Goal: Task Accomplishment & Management: Complete application form

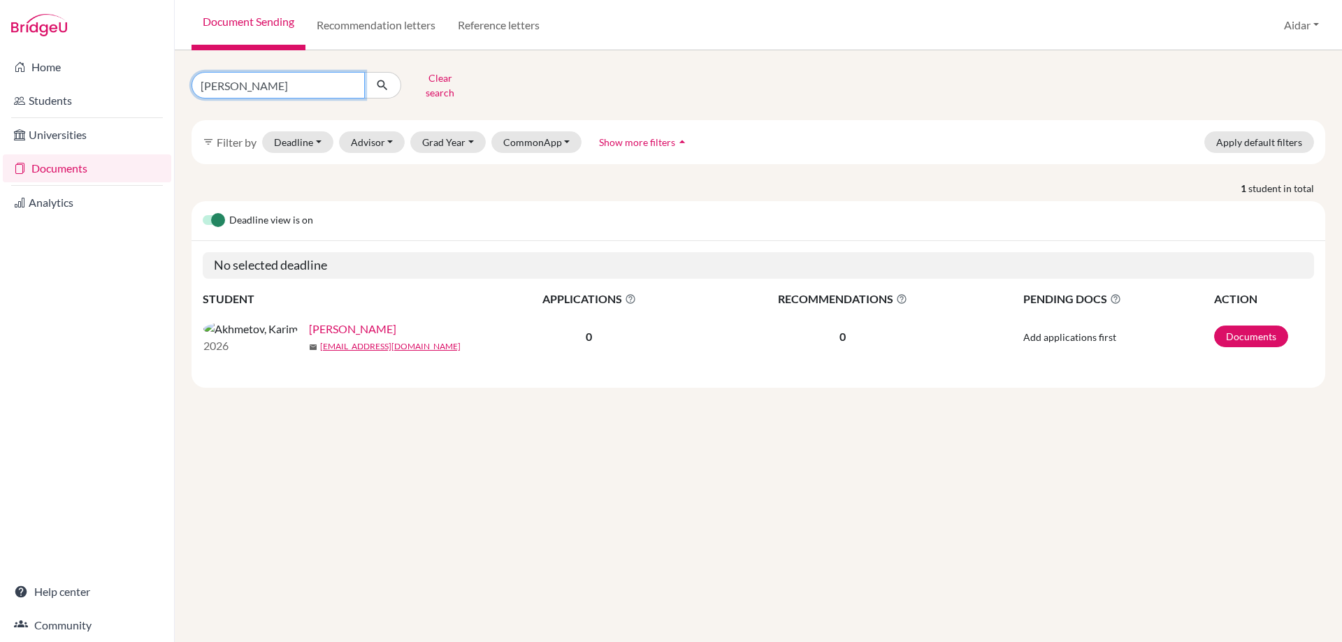
click at [306, 80] on input "[PERSON_NAME]" at bounding box center [278, 85] width 173 height 27
click at [351, 80] on input "[PERSON_NAME]" at bounding box center [278, 85] width 173 height 27
type input "Azaliia [DEMOGRAPHIC_DATA]"
click at [387, 81] on icon "submit" at bounding box center [382, 85] width 14 height 14
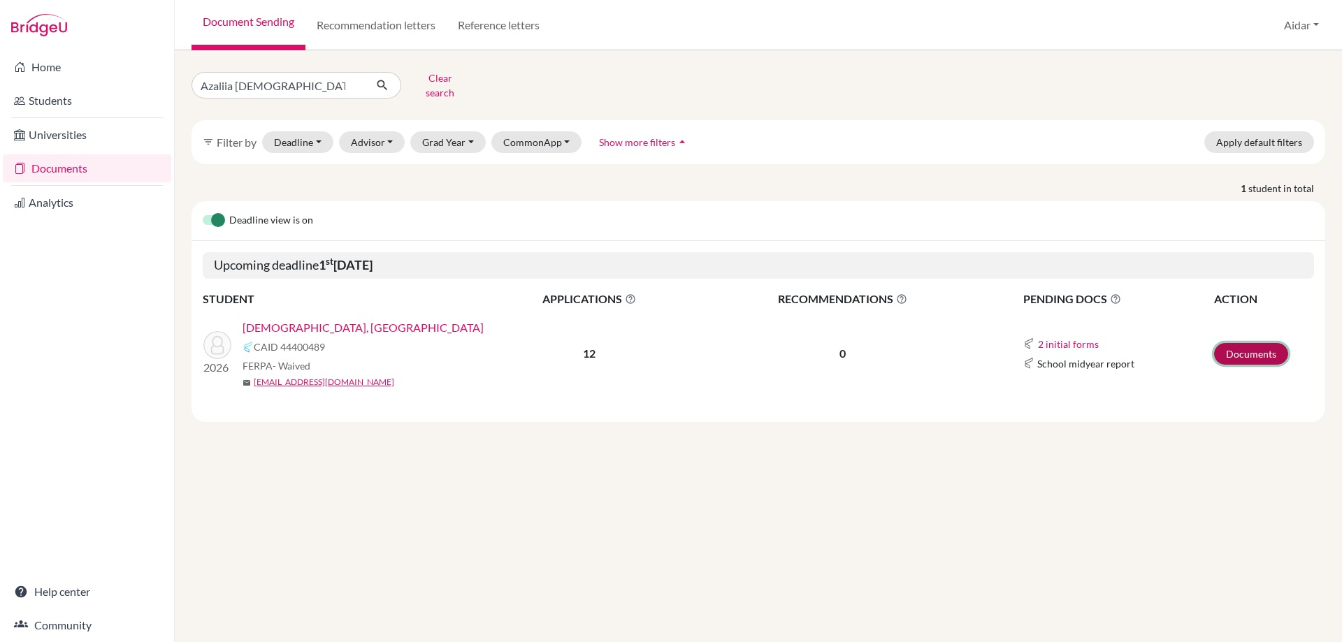
click at [1236, 345] on link "Documents" at bounding box center [1251, 354] width 74 height 22
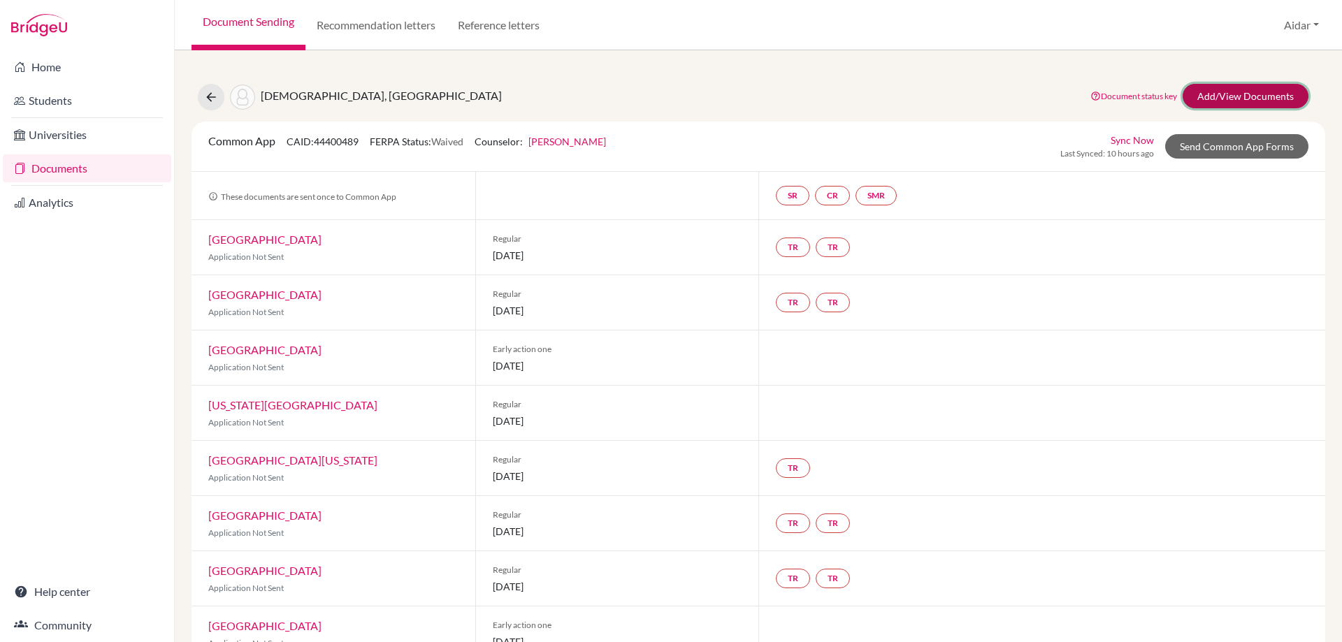
click at [1210, 96] on link "Add/View Documents" at bounding box center [1246, 96] width 126 height 24
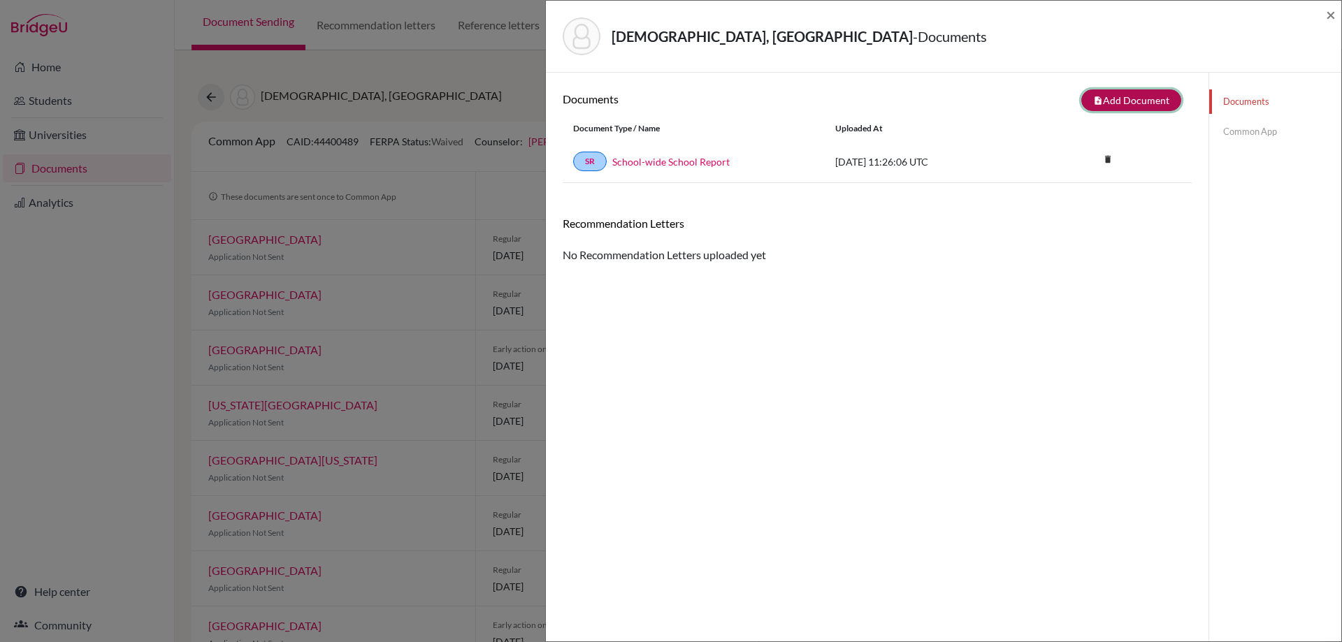
click at [1130, 105] on button "note_add Add Document" at bounding box center [1131, 100] width 100 height 22
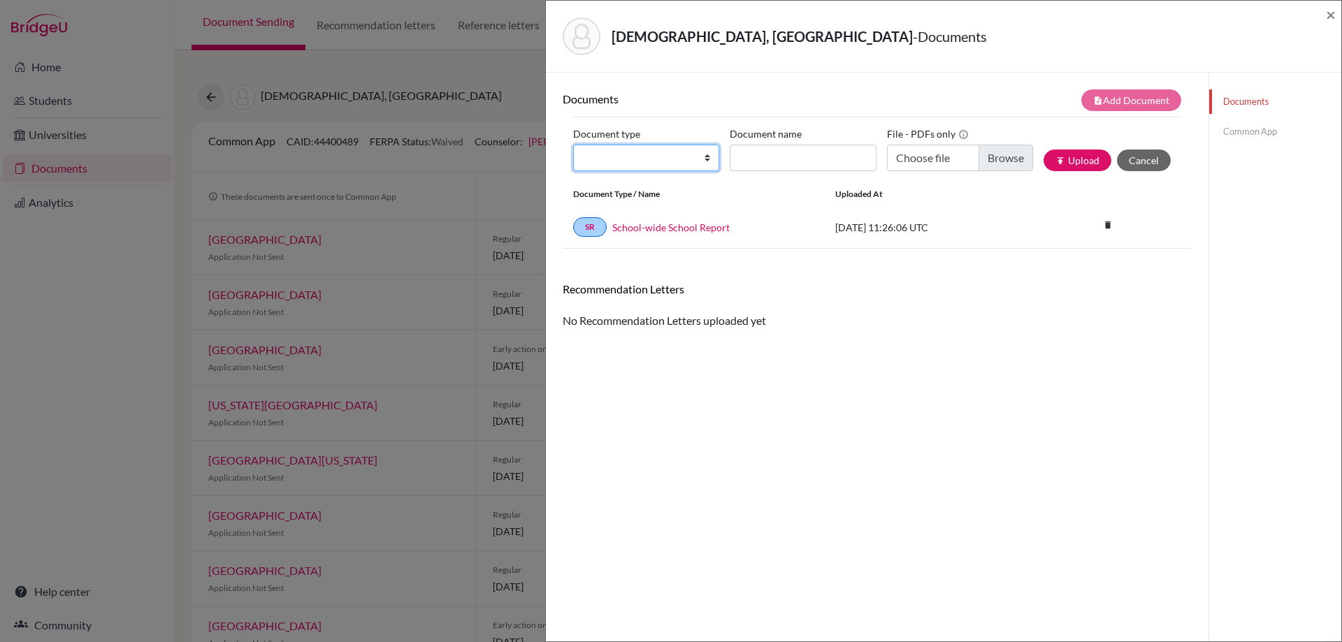
click at [708, 159] on select "Change explanation for Common App reports Counselor recommendation Internationa…" at bounding box center [646, 158] width 146 height 27
click at [1331, 15] on span "×" at bounding box center [1331, 14] width 10 height 20
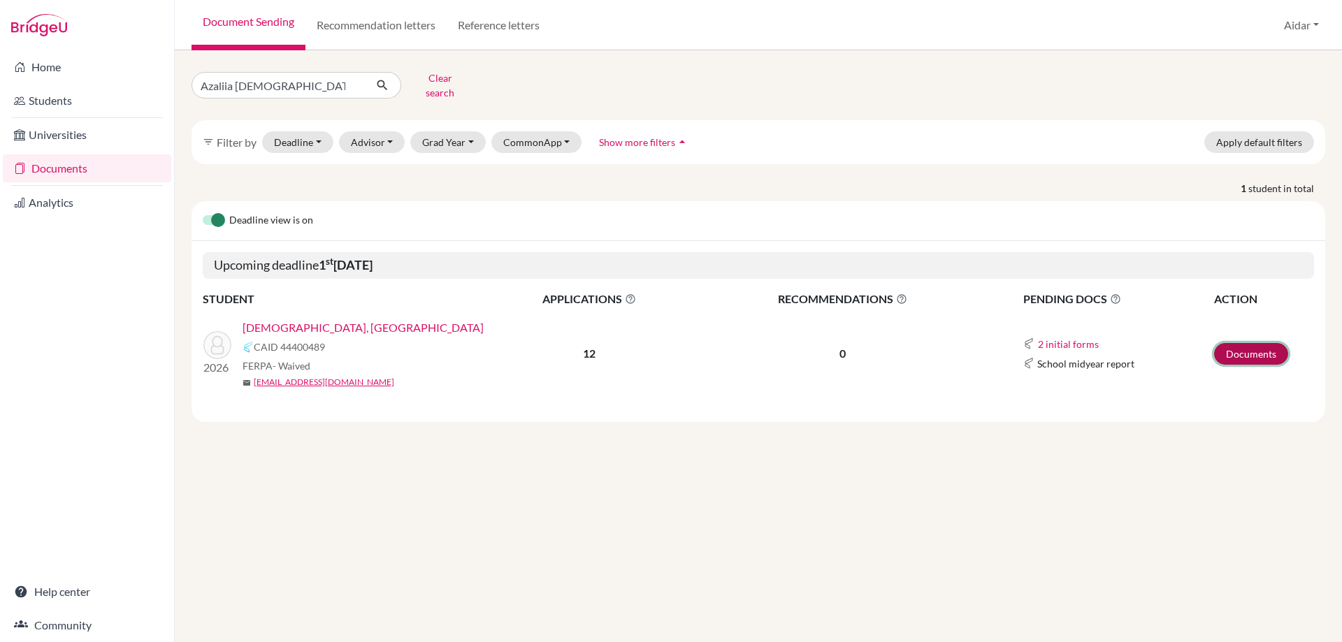
click at [1245, 343] on link "Documents" at bounding box center [1251, 354] width 74 height 22
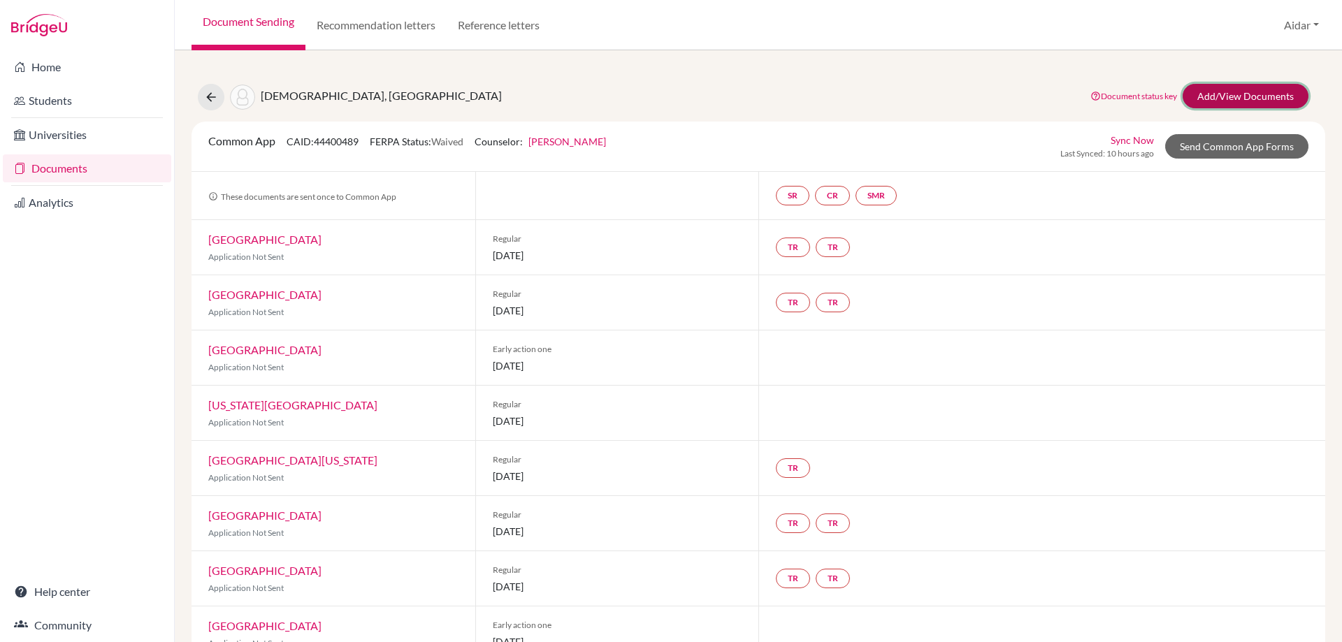
click at [1220, 98] on link "Add/View Documents" at bounding box center [1246, 96] width 126 height 24
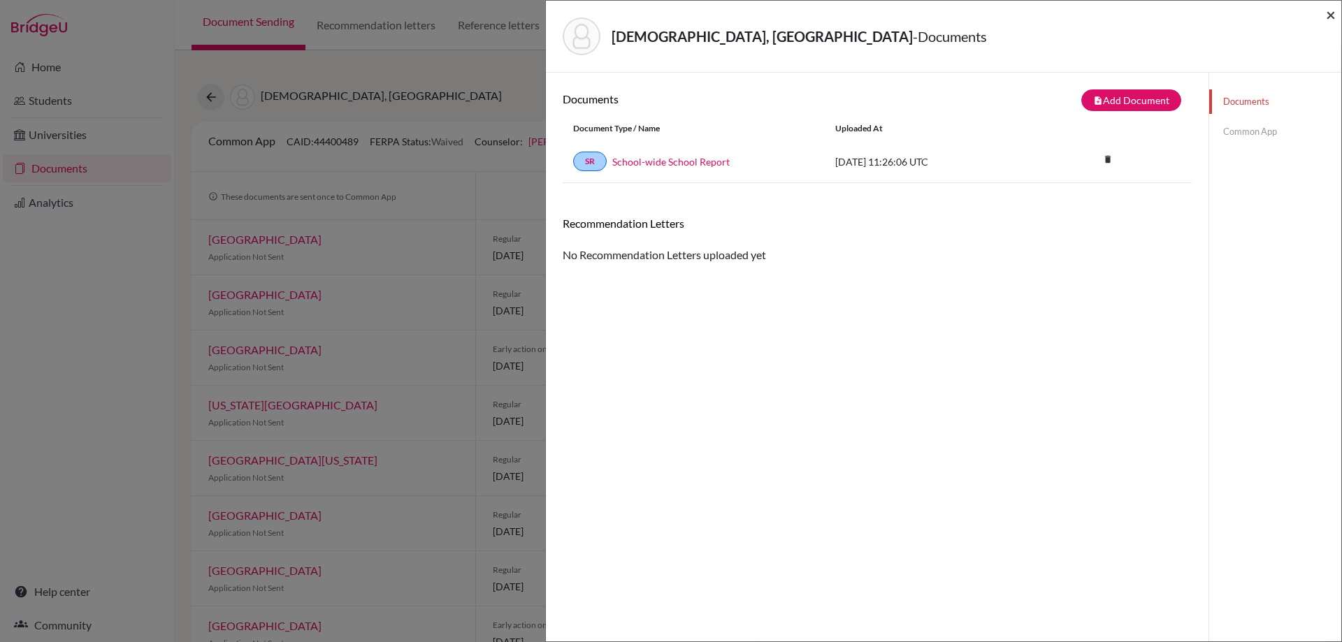
click at [1328, 13] on span "×" at bounding box center [1331, 14] width 10 height 20
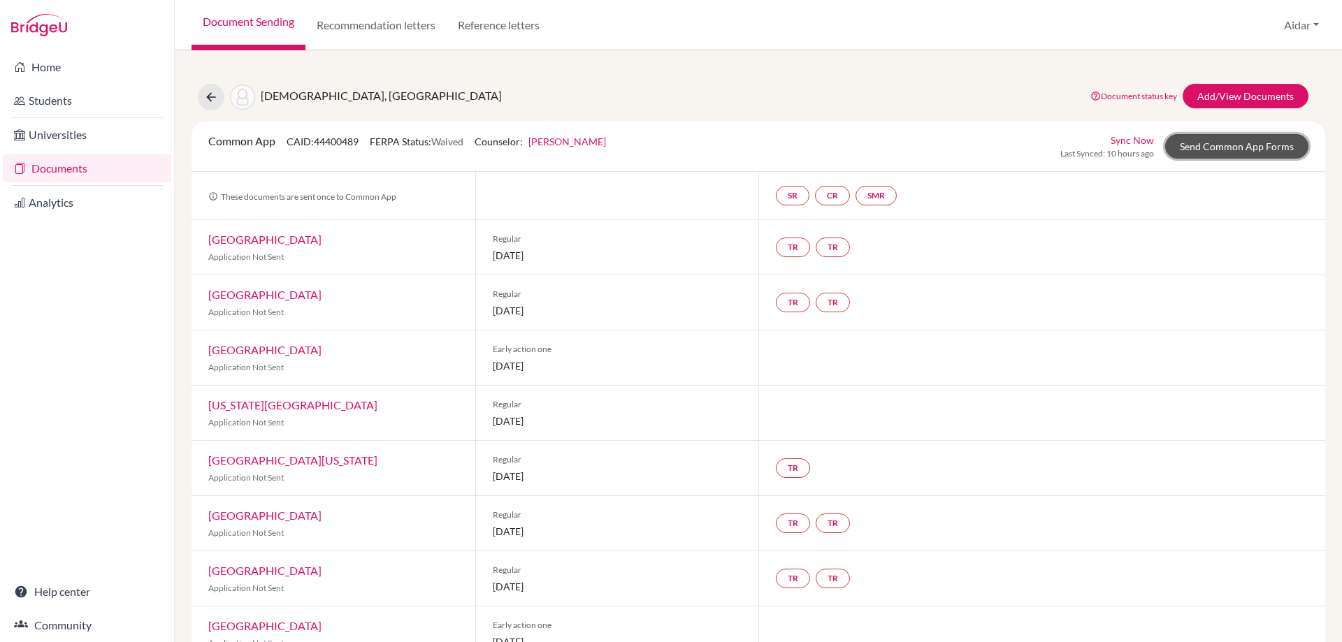
click at [1223, 142] on link "Send Common App Forms" at bounding box center [1236, 146] width 143 height 24
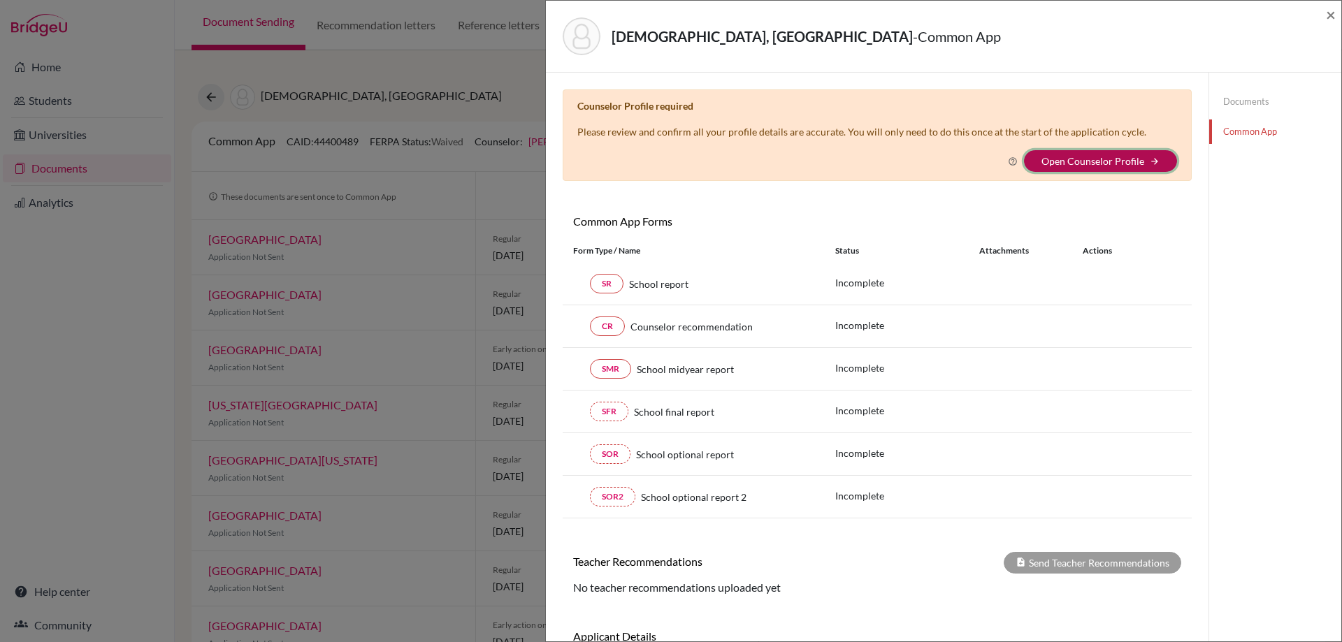
click at [1136, 157] on button "Open Counselor Profile arrow_forward" at bounding box center [1100, 161] width 153 height 22
click at [1150, 161] on icon "arrow_forward" at bounding box center [1155, 162] width 10 height 10
click at [1331, 8] on span "×" at bounding box center [1331, 14] width 10 height 20
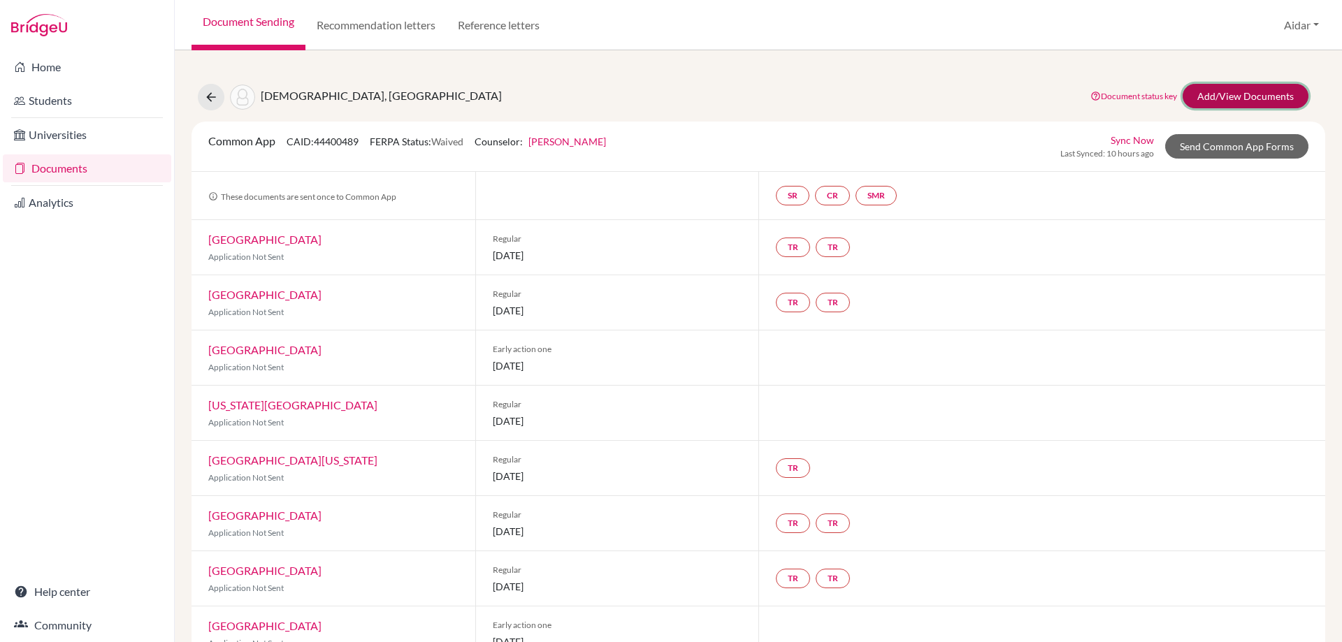
click at [1202, 97] on link "Add/View Documents" at bounding box center [1246, 96] width 126 height 24
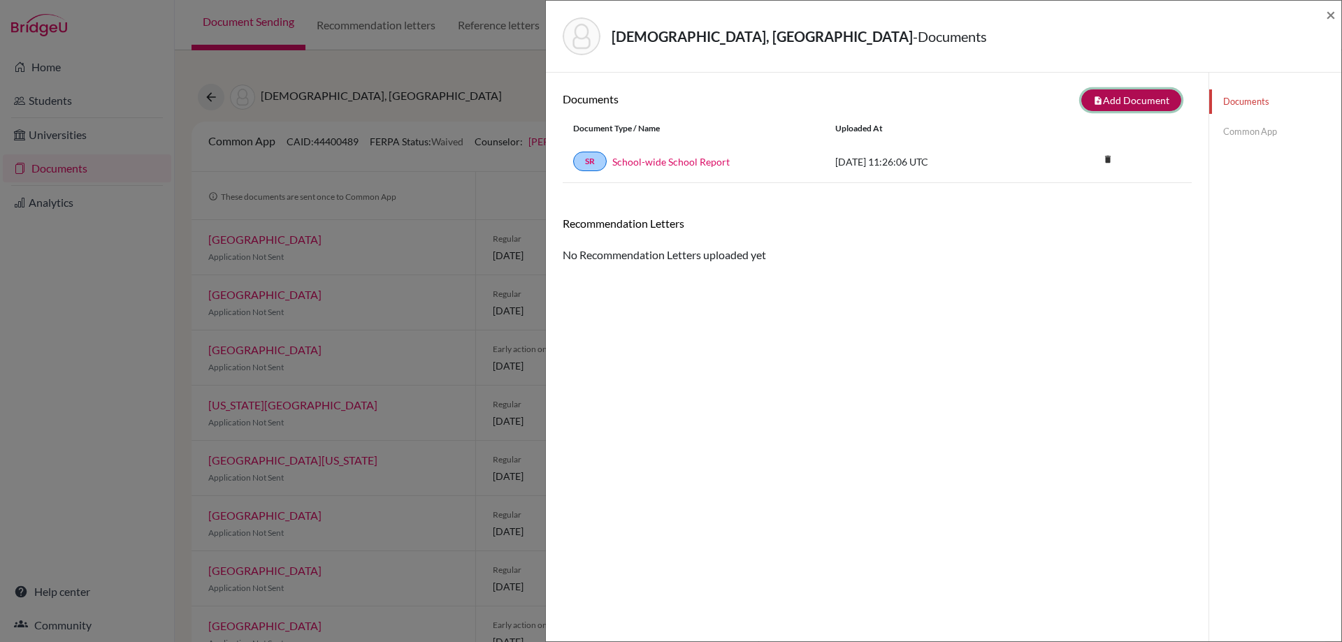
click at [1131, 103] on button "note_add Add Document" at bounding box center [1131, 100] width 100 height 22
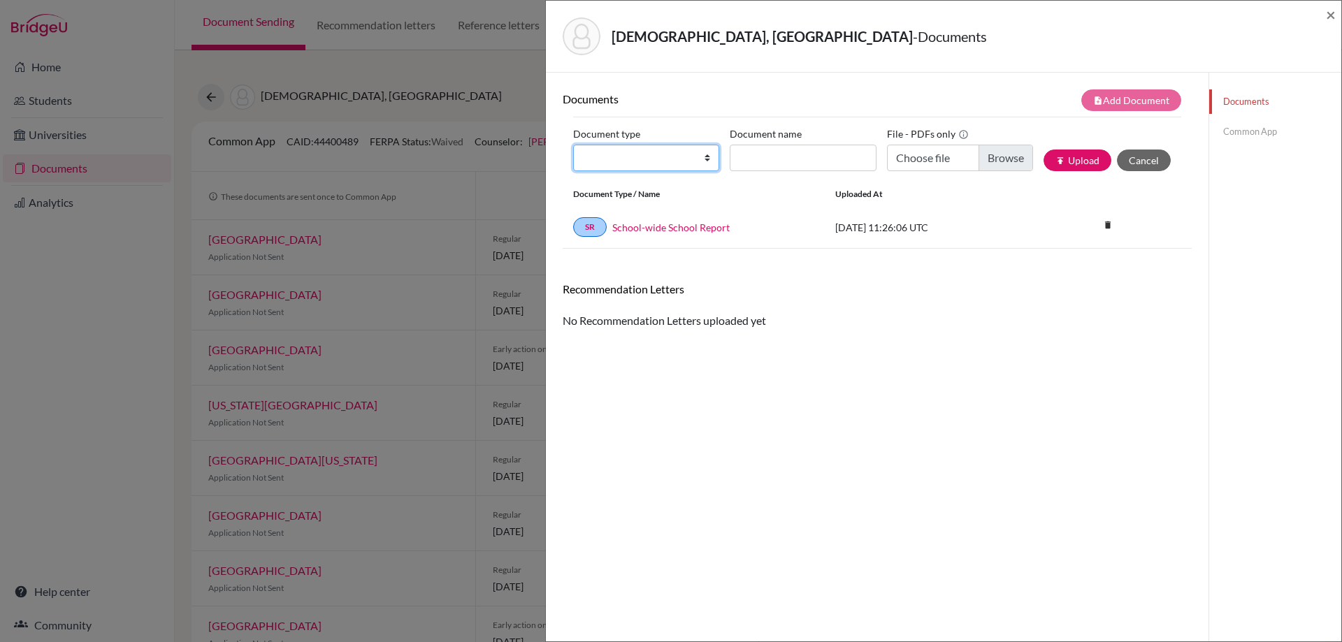
click at [706, 159] on select "Change explanation for Common App reports Counselor recommendation Internationa…" at bounding box center [646, 158] width 146 height 27
select select "4"
click at [573, 145] on select "Change explanation for Common App reports Counselor recommendation Internationa…" at bounding box center [646, 158] width 146 height 27
click at [1327, 10] on span "×" at bounding box center [1331, 14] width 10 height 20
